Goal: Information Seeking & Learning: Learn about a topic

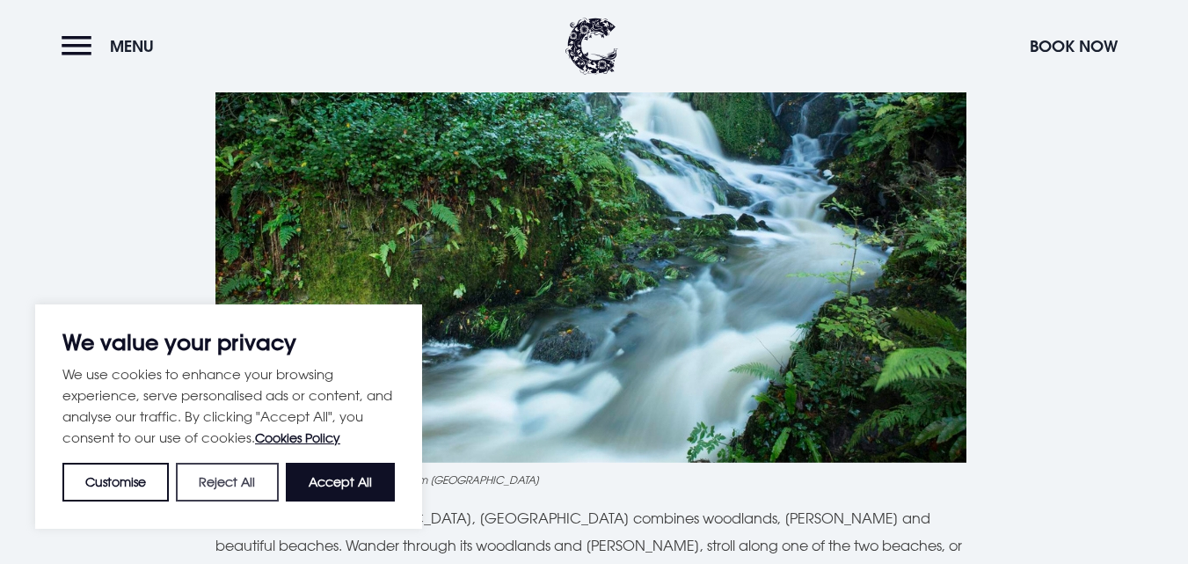
scroll to position [915, 0]
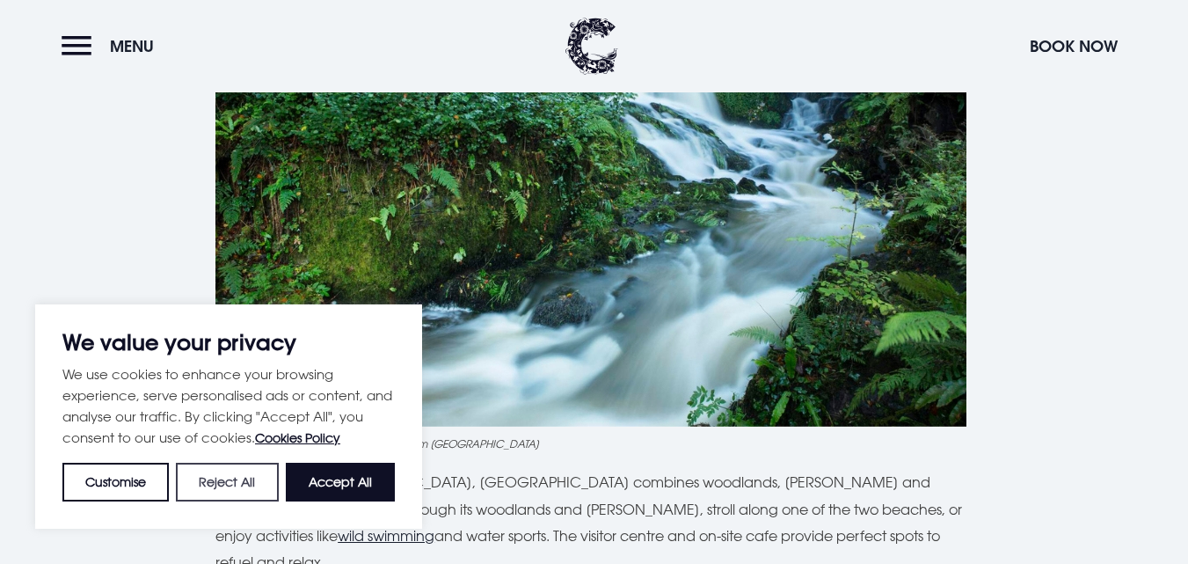
click at [222, 485] on button "Reject All" at bounding box center [227, 482] width 102 height 39
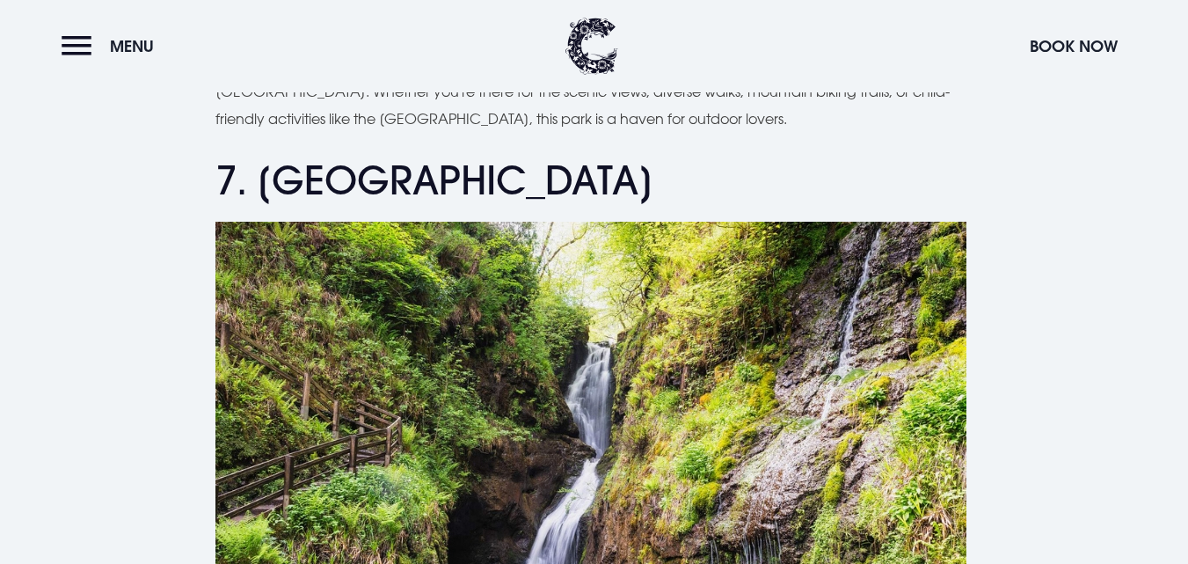
scroll to position [4961, 0]
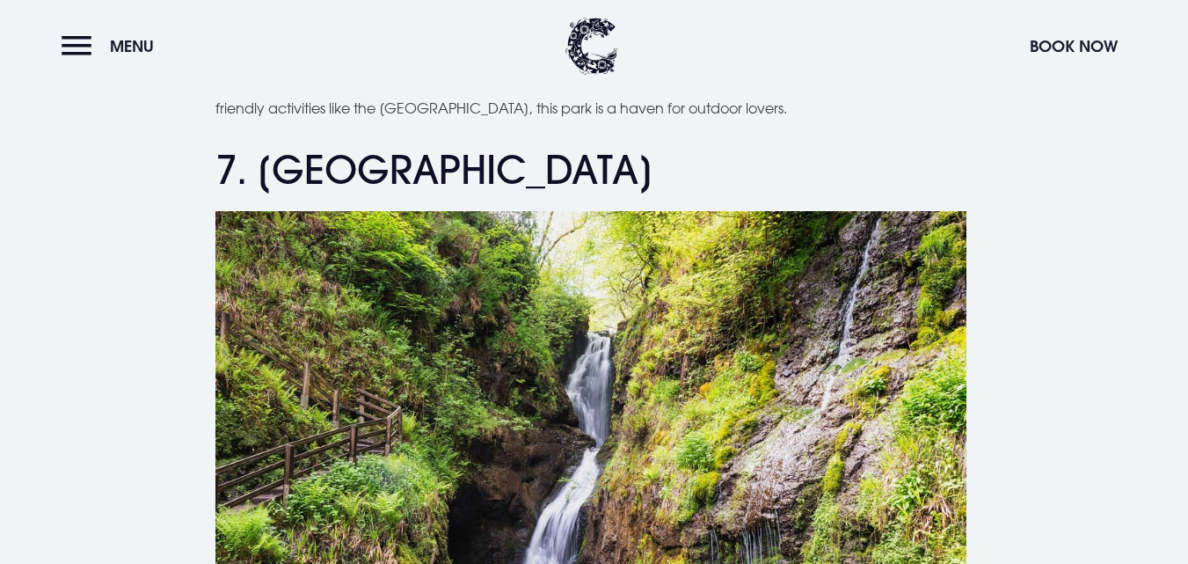
drag, startPoint x: 266, startPoint y: 167, endPoint x: 624, endPoint y: 181, distance: 359.1
click at [624, 181] on h2 "7. [GEOGRAPHIC_DATA]" at bounding box center [593, 170] width 757 height 47
copy h2 "[GEOGRAPHIC_DATA]"
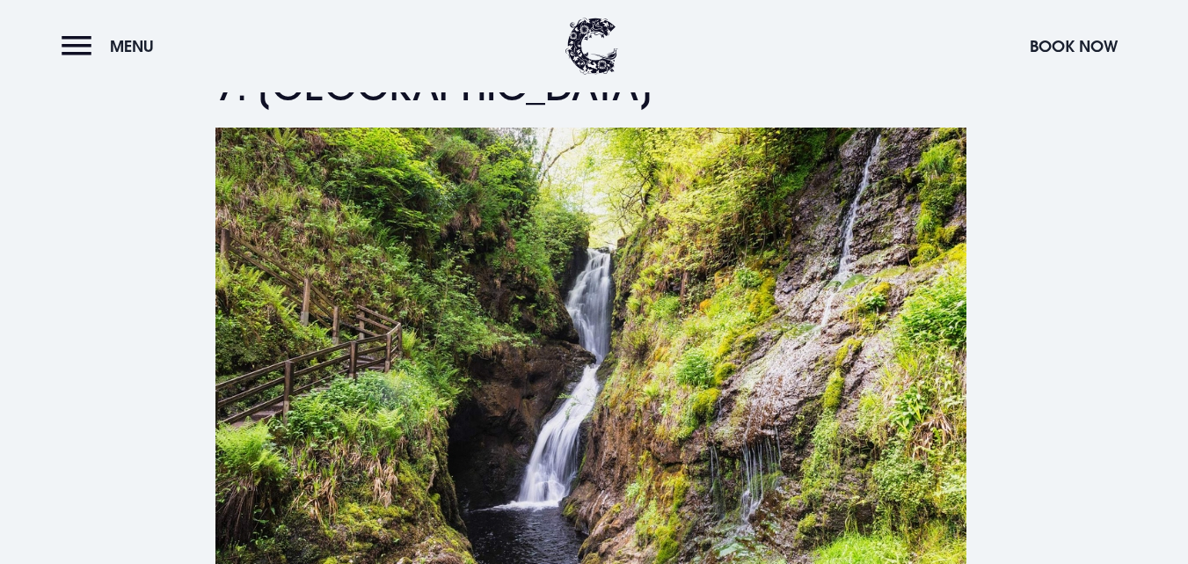
scroll to position [5049, 0]
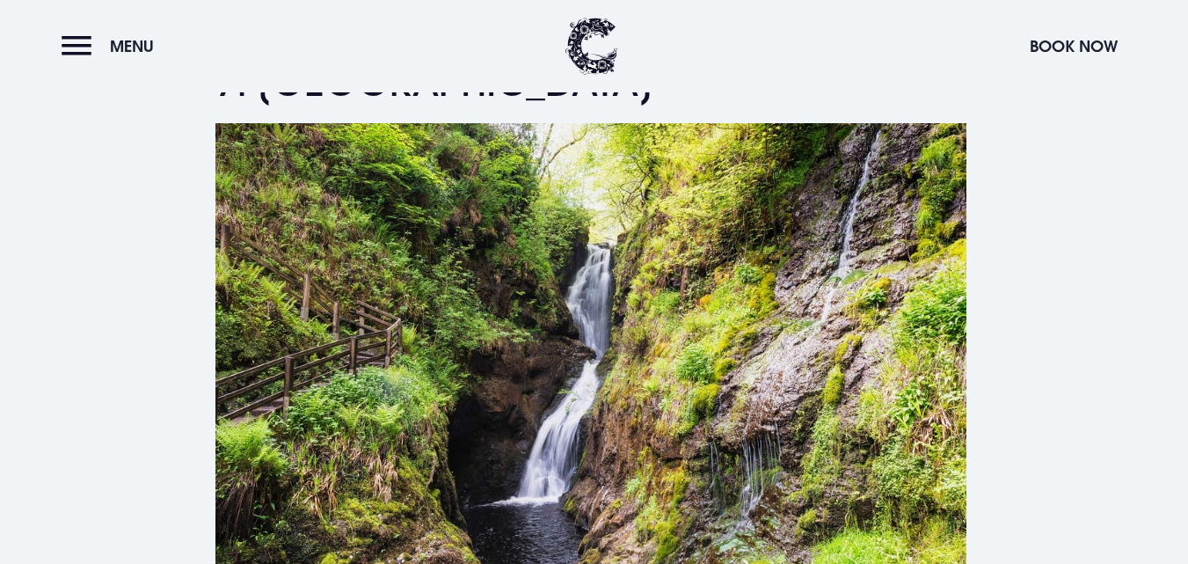
click at [484, 280] on img at bounding box center [590, 373] width 751 height 500
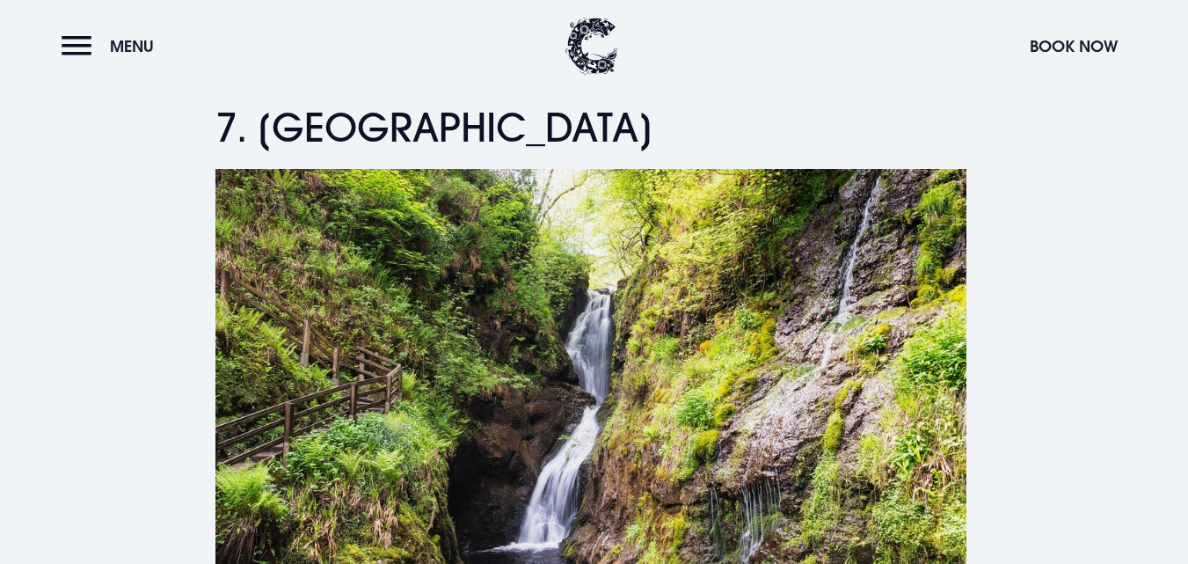
scroll to position [4961, 0]
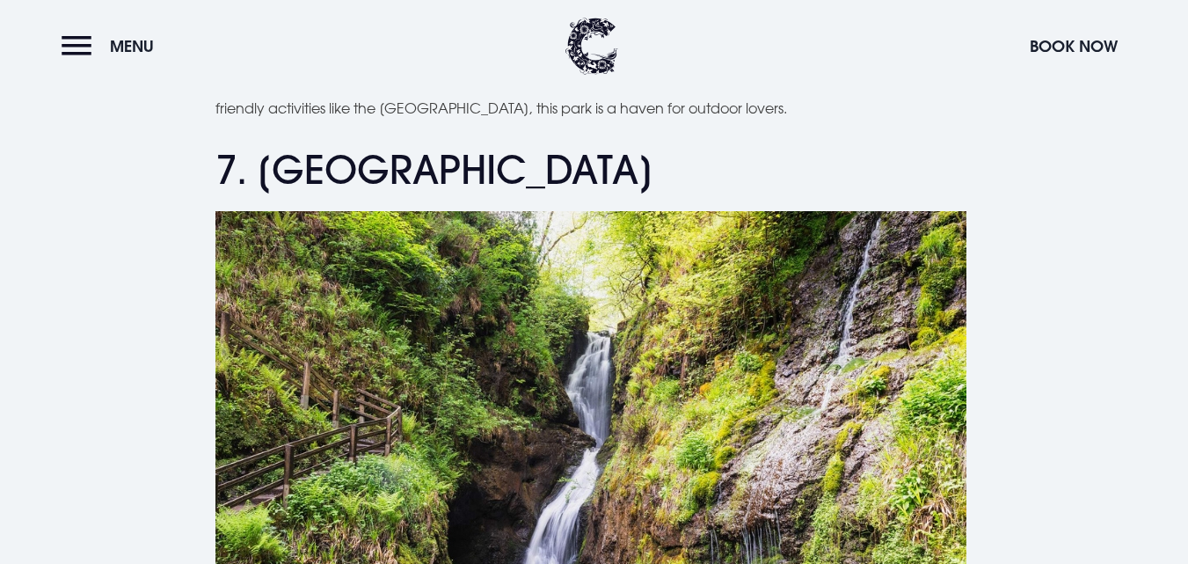
click at [529, 343] on img at bounding box center [590, 461] width 751 height 500
click at [703, 383] on img at bounding box center [590, 461] width 751 height 500
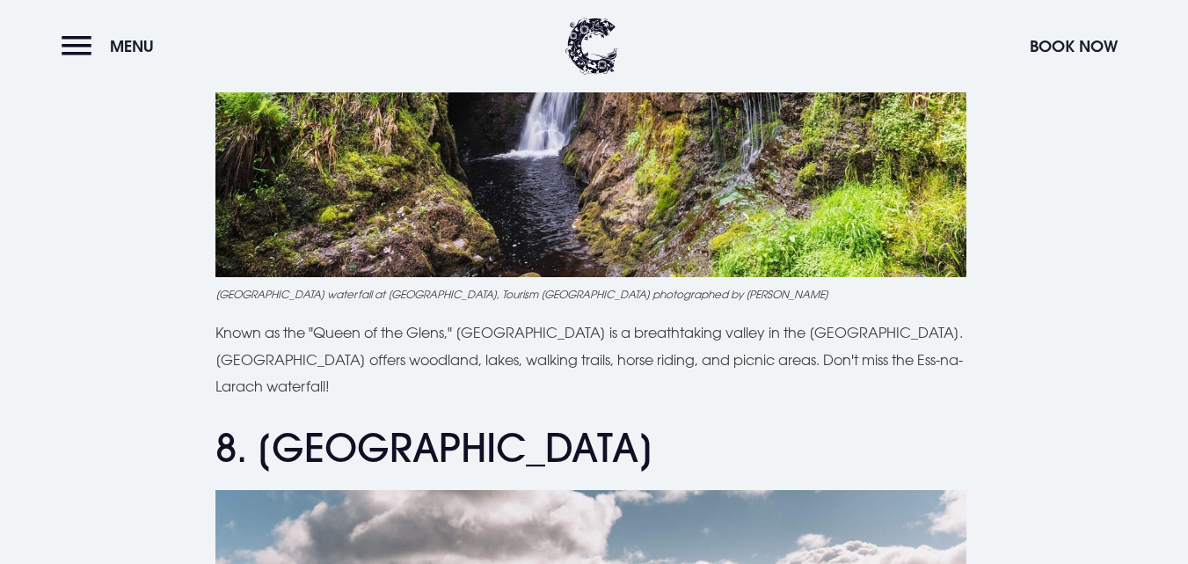
scroll to position [5488, 0]
